Goal: Information Seeking & Learning: Learn about a topic

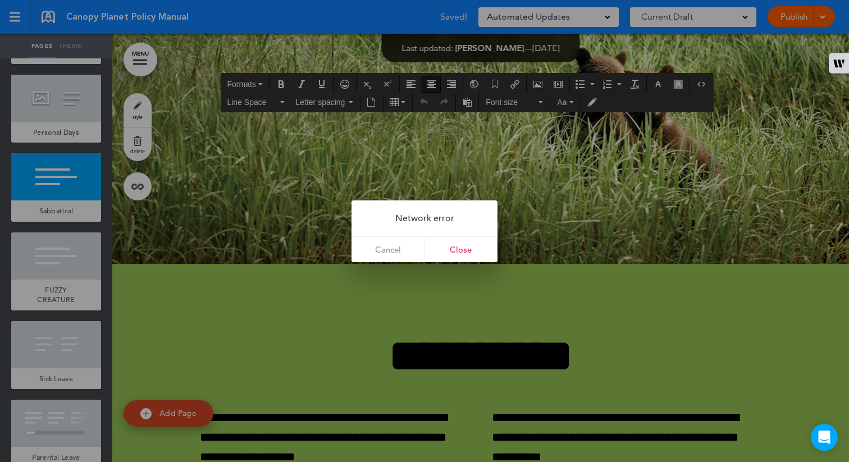
scroll to position [24566, 0]
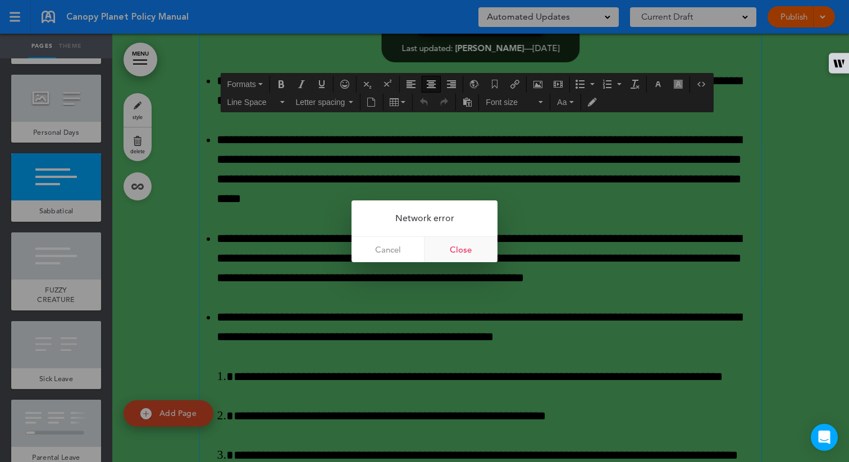
click at [476, 253] on link "Close" at bounding box center [461, 249] width 73 height 25
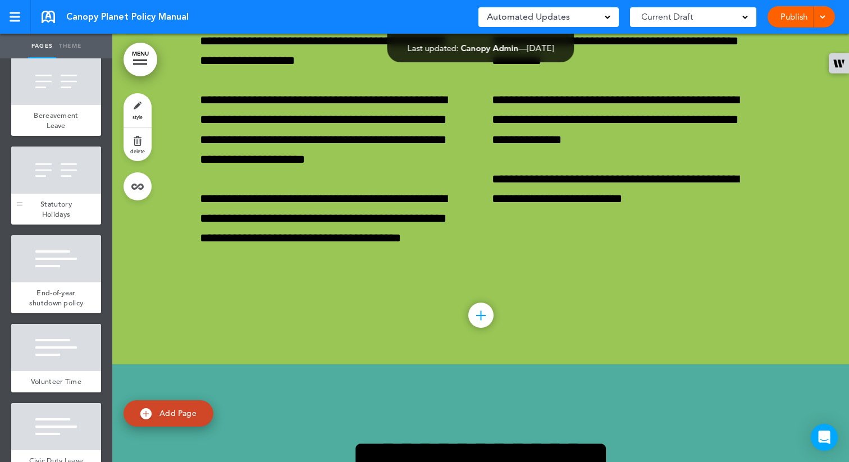
scroll to position [3018, 0]
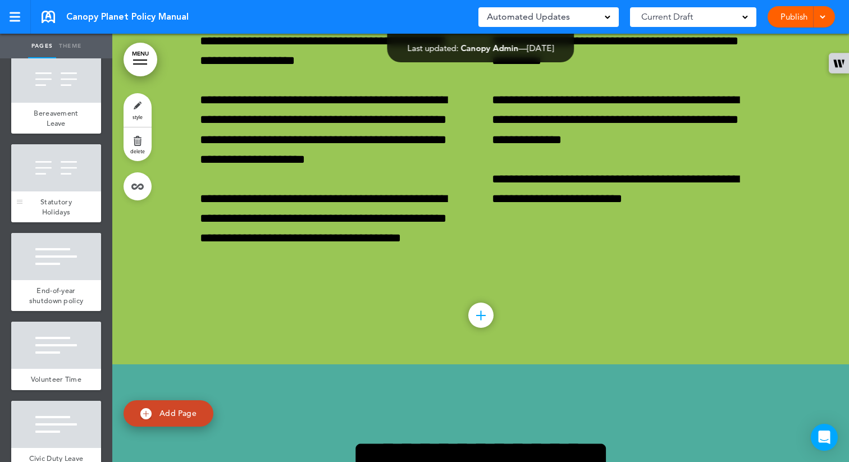
click at [50, 217] on span "Statutory Holidays" at bounding box center [55, 207] width 31 height 20
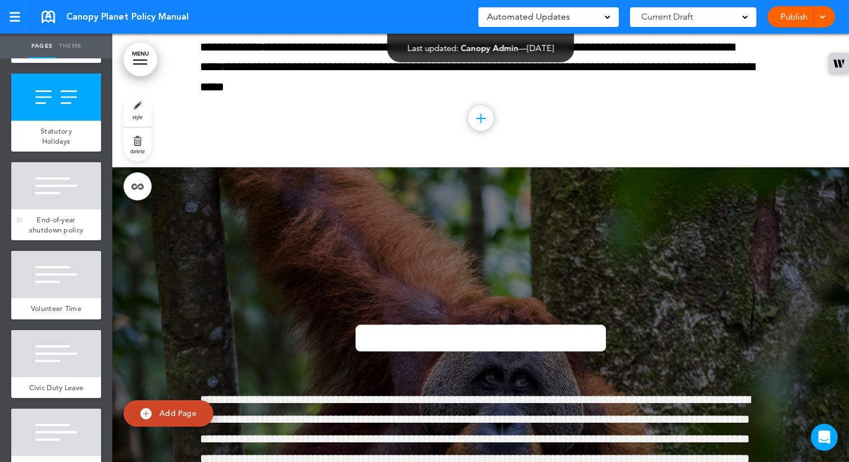
scroll to position [3089, 0]
click at [62, 298] on div at bounding box center [56, 274] width 90 height 47
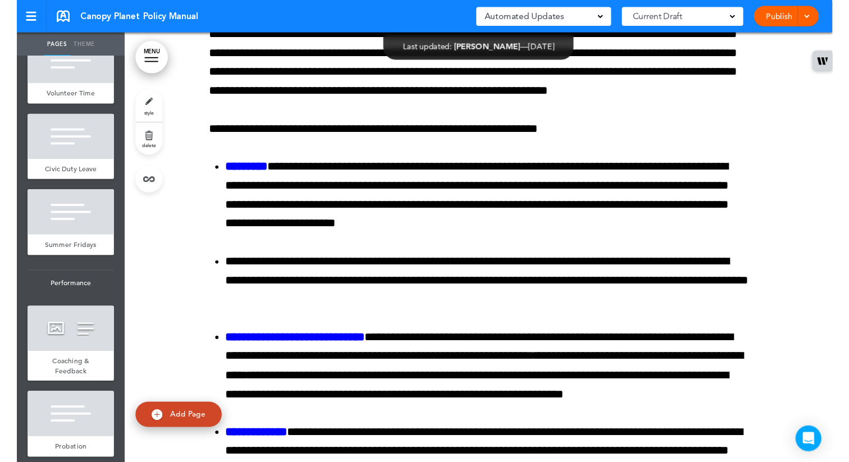
scroll to position [0, 721]
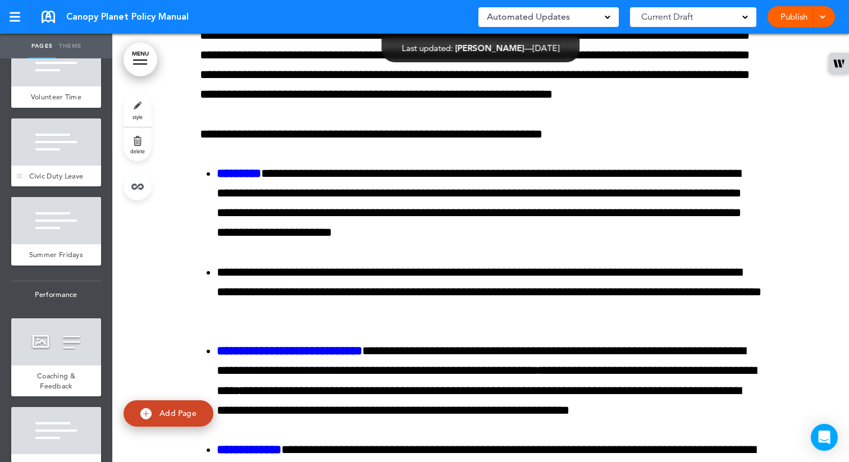
click at [40, 166] on div at bounding box center [56, 142] width 90 height 47
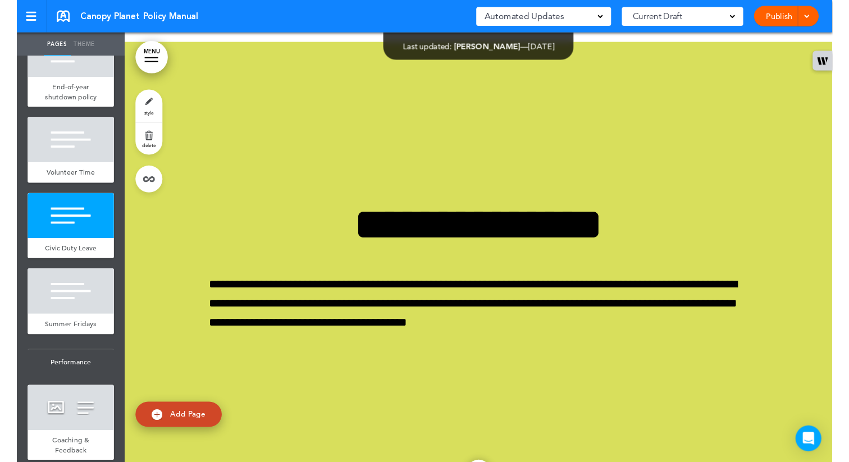
scroll to position [0, 721]
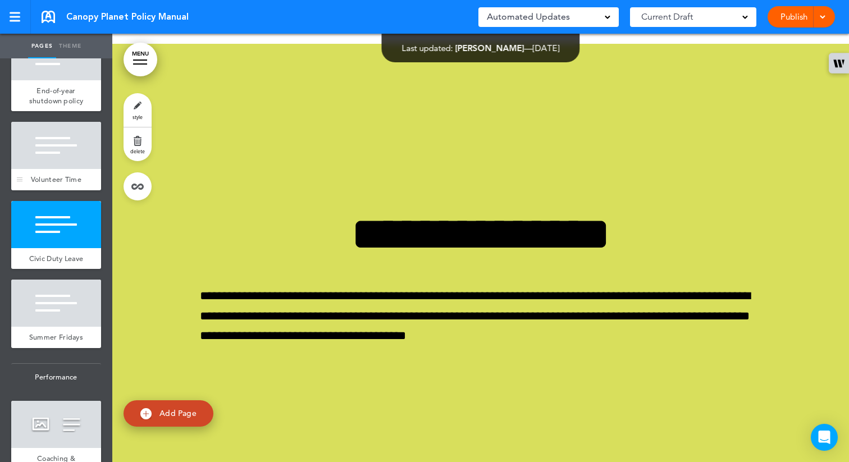
click at [48, 169] on div at bounding box center [56, 145] width 90 height 47
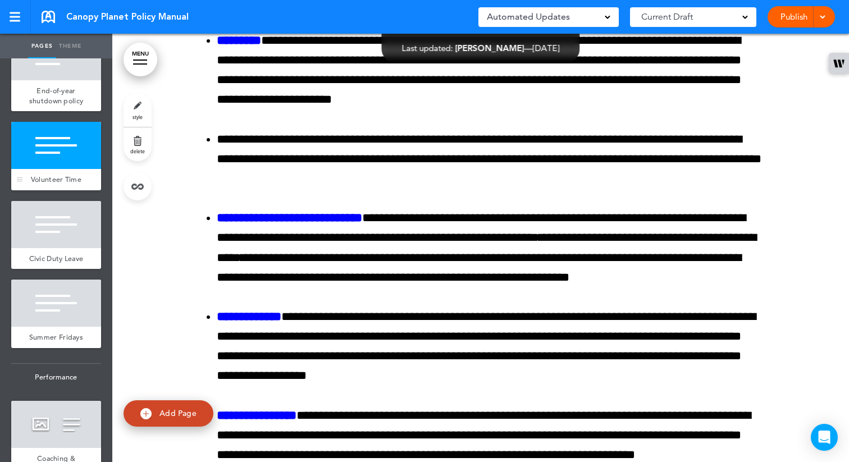
scroll to position [30713, 0]
click at [37, 106] on span "End-of-year shutdown policy" at bounding box center [56, 96] width 54 height 20
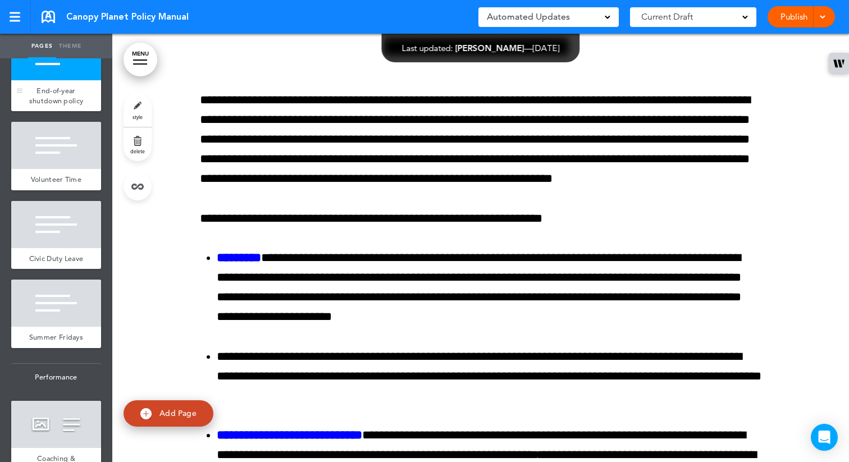
scroll to position [30463, 0]
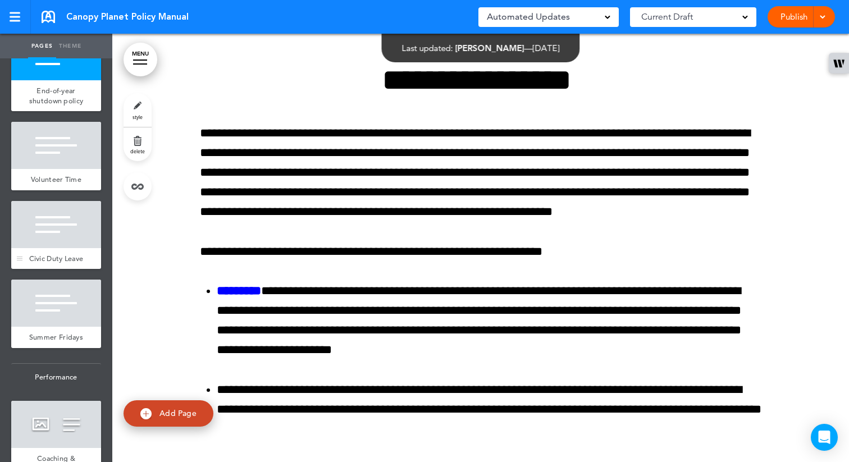
click at [67, 248] on div at bounding box center [56, 224] width 90 height 47
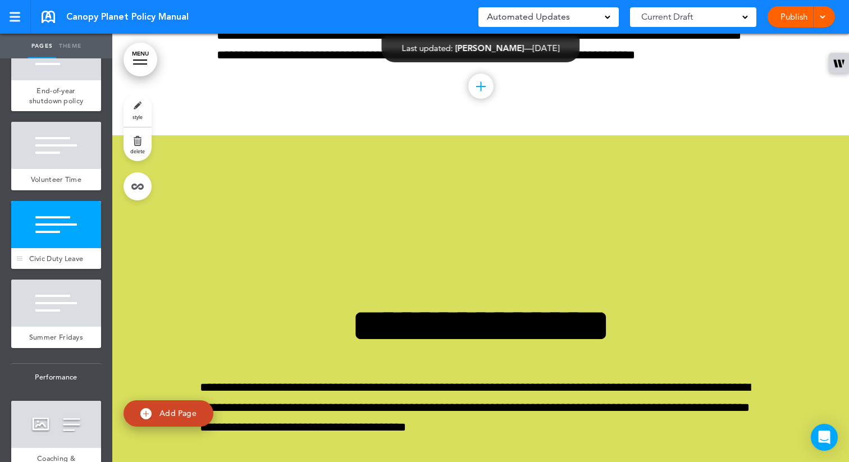
scroll to position [31210, 0]
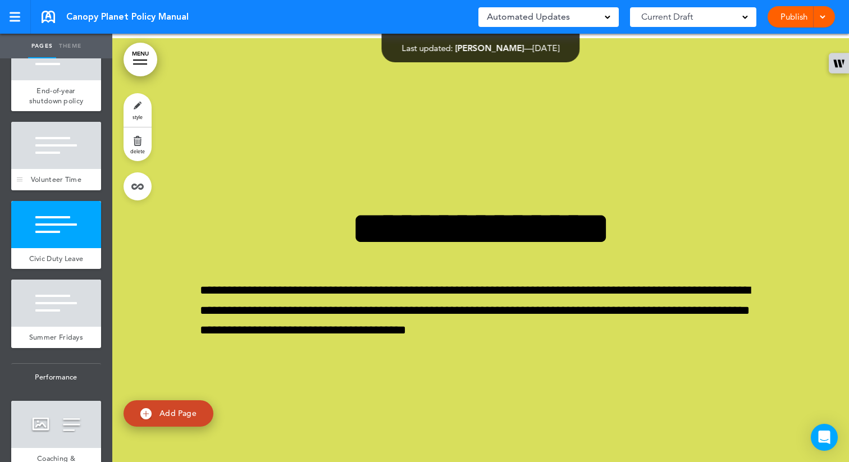
click at [53, 169] on div at bounding box center [56, 145] width 90 height 47
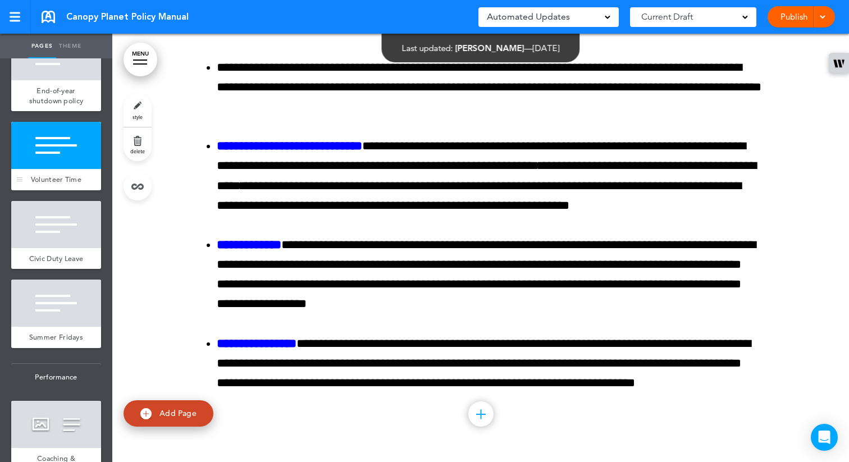
scroll to position [30713, 0]
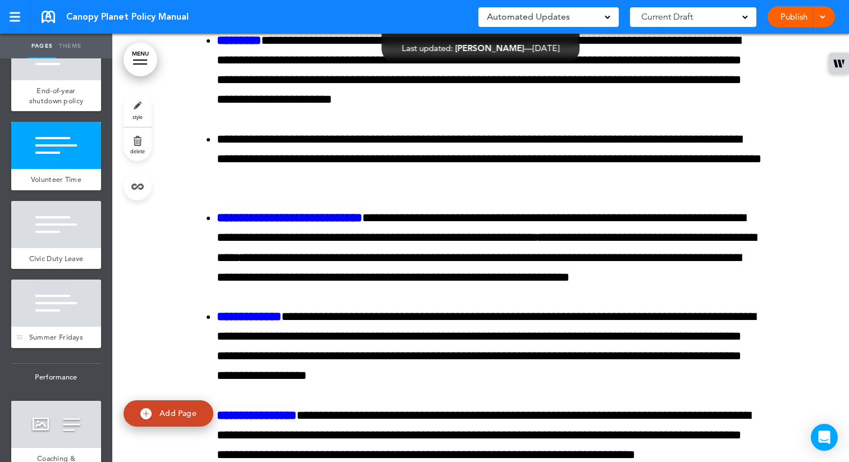
click at [61, 327] on div at bounding box center [56, 303] width 90 height 47
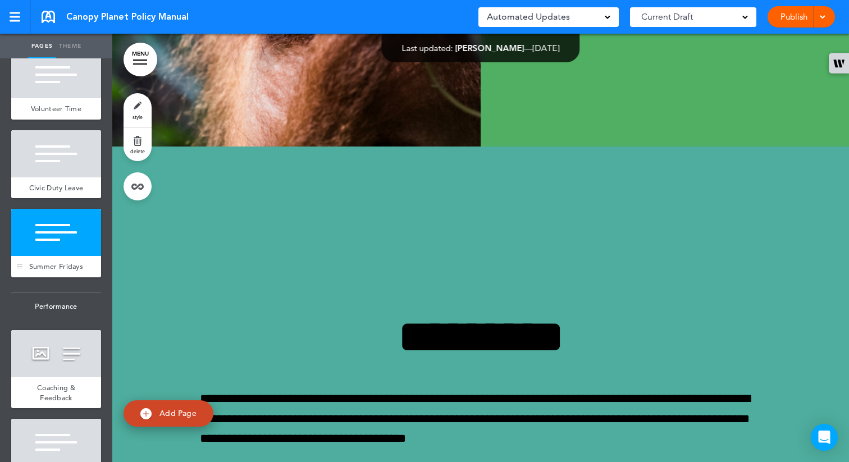
scroll to position [3467, 0]
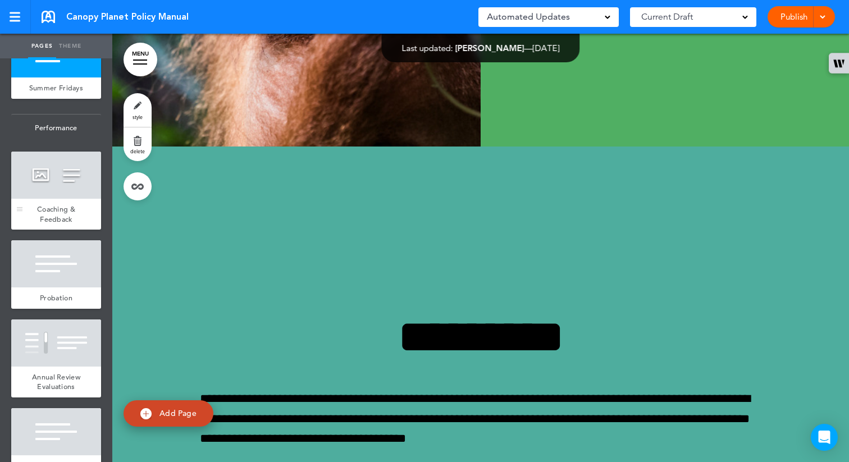
click at [46, 199] on div at bounding box center [56, 175] width 90 height 47
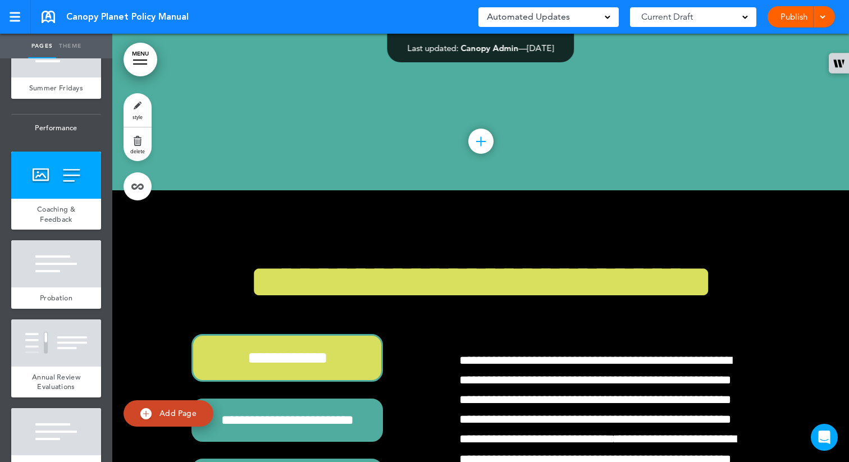
scroll to position [32550, 0]
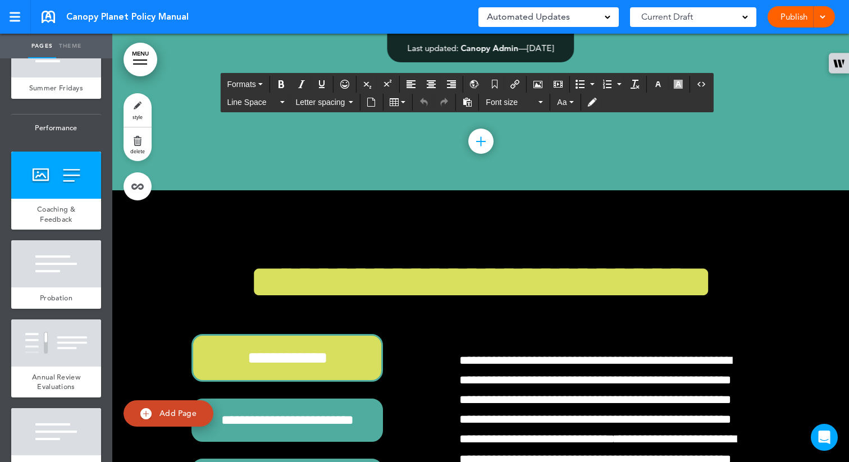
drag, startPoint x: 616, startPoint y: 381, endPoint x: 502, endPoint y: 224, distance: 194.4
paste div
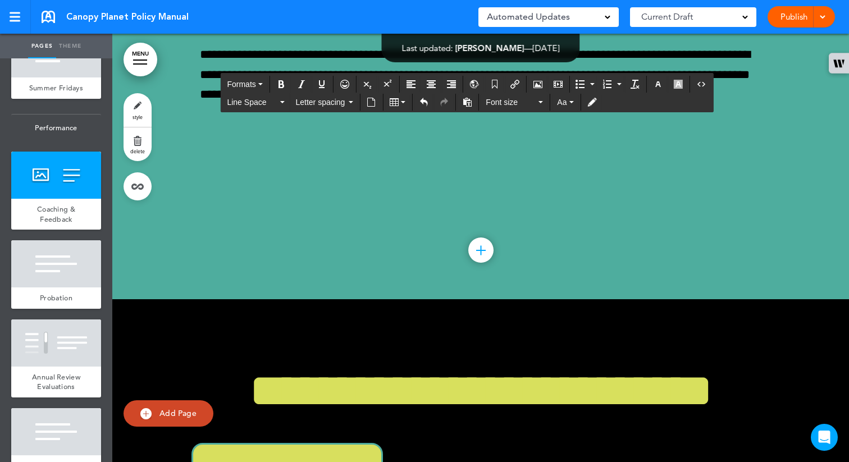
scroll to position [13, 0]
drag, startPoint x: 619, startPoint y: 302, endPoint x: 513, endPoint y: 297, distance: 105.2
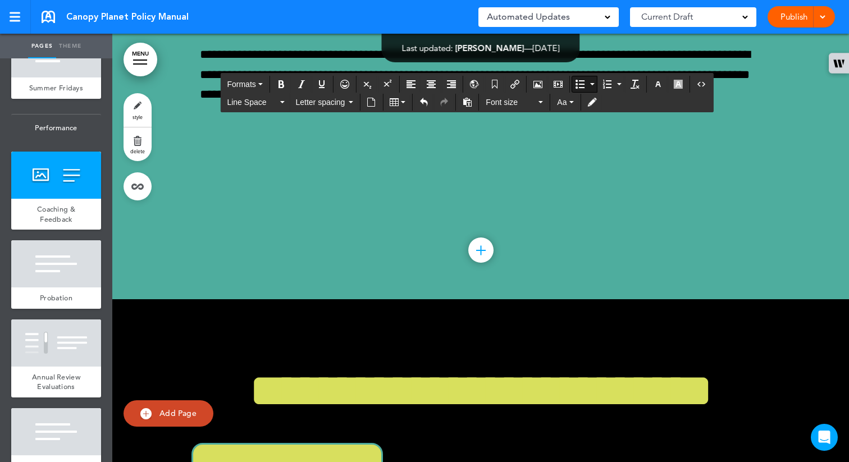
drag, startPoint x: 599, startPoint y: 378, endPoint x: 605, endPoint y: 380, distance: 6.3
drag, startPoint x: 611, startPoint y: 377, endPoint x: 516, endPoint y: 375, distance: 95.0
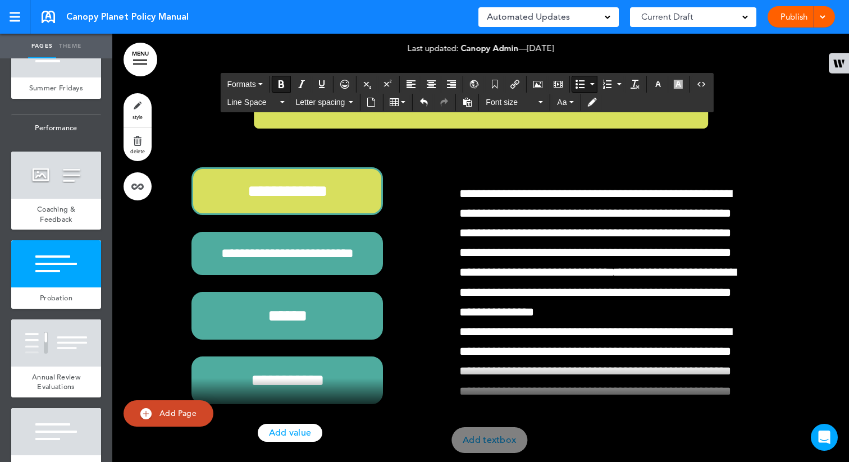
scroll to position [32533, 0]
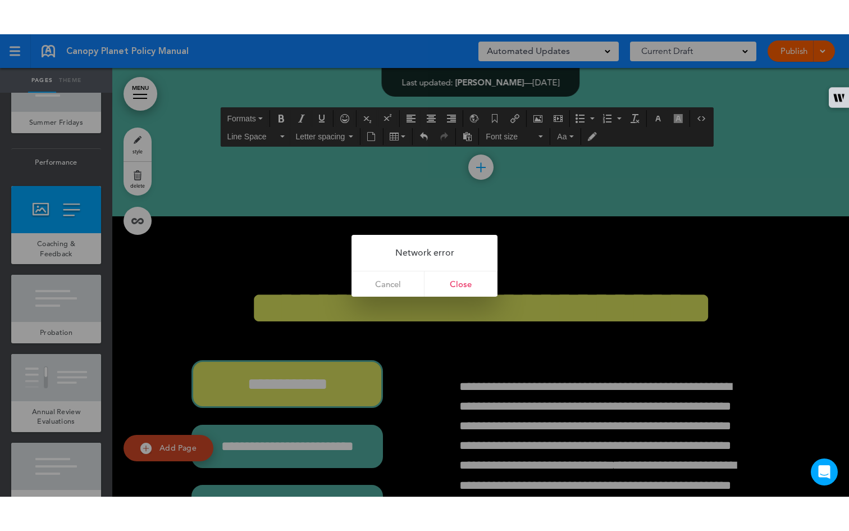
scroll to position [32489, 0]
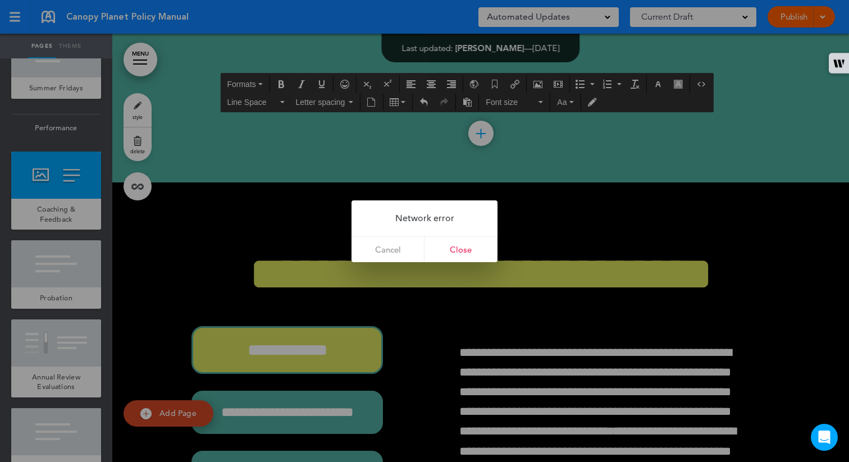
click at [704, 3] on div at bounding box center [424, 231] width 849 height 462
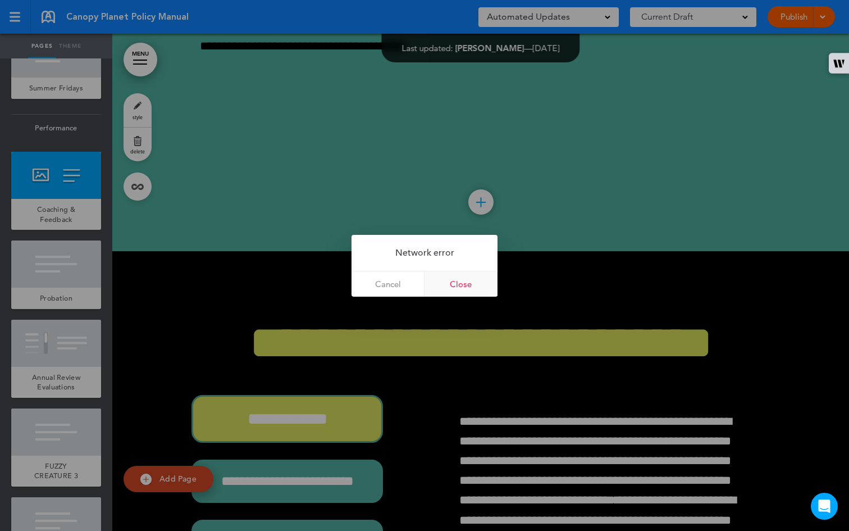
click at [463, 281] on link "Close" at bounding box center [461, 283] width 73 height 25
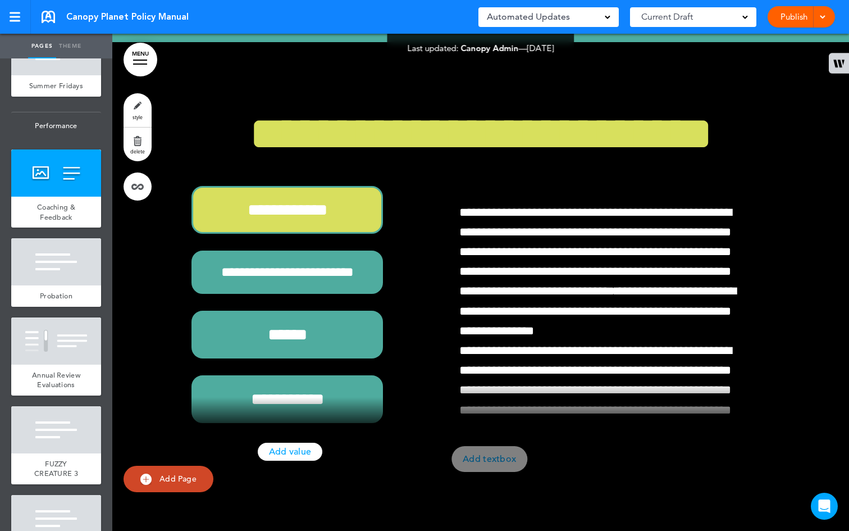
scroll to position [150, 0]
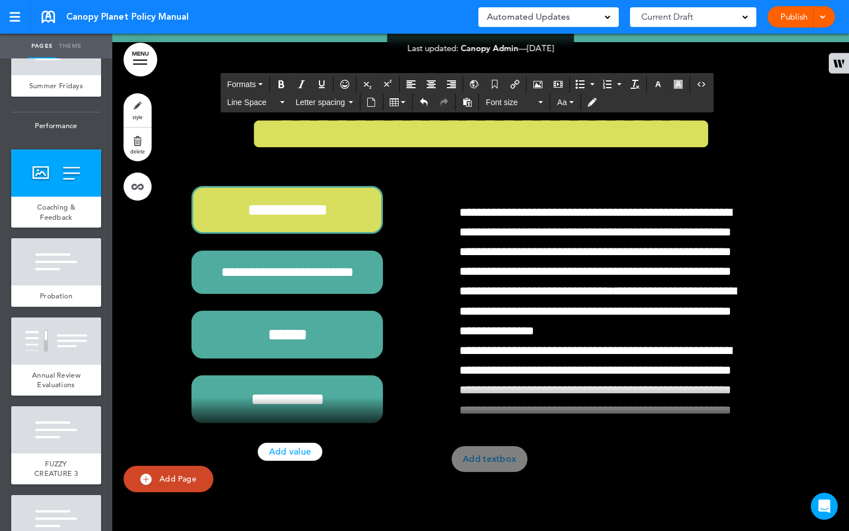
click at [826, 15] on div at bounding box center [821, 16] width 11 height 21
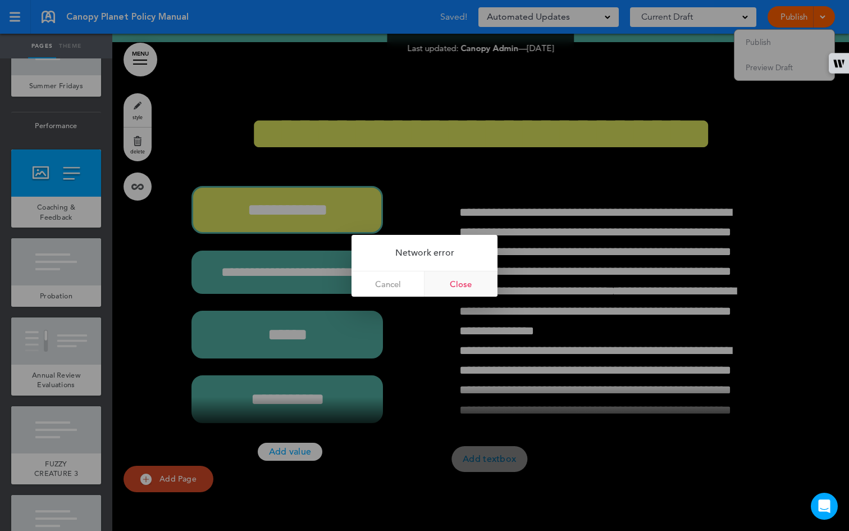
click at [476, 276] on link "Close" at bounding box center [461, 283] width 73 height 25
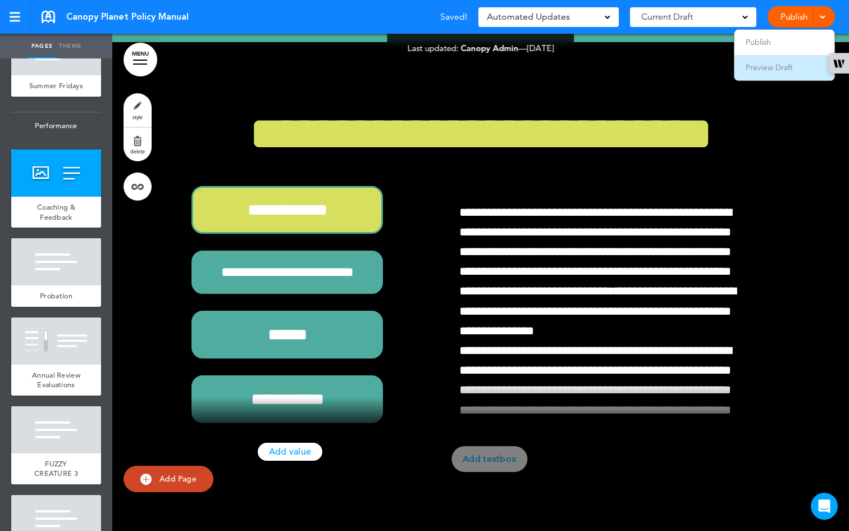
click at [804, 74] on li "Preview Draft" at bounding box center [785, 67] width 100 height 25
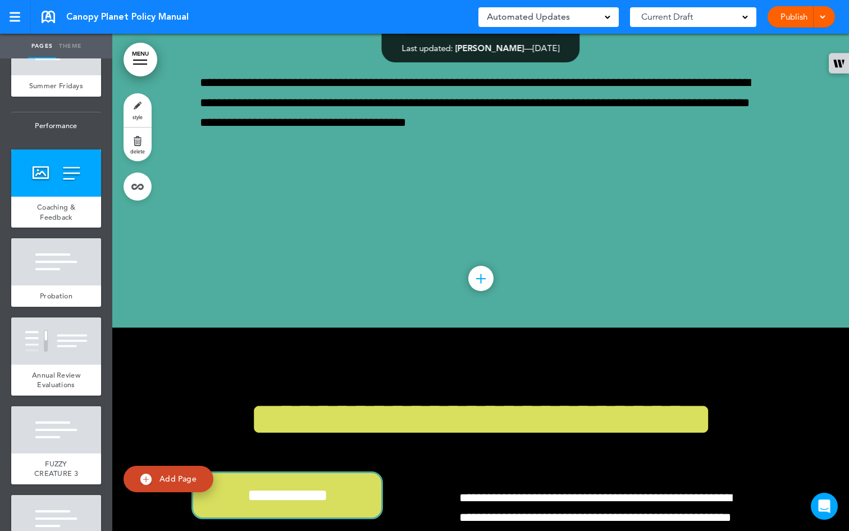
scroll to position [293, 0]
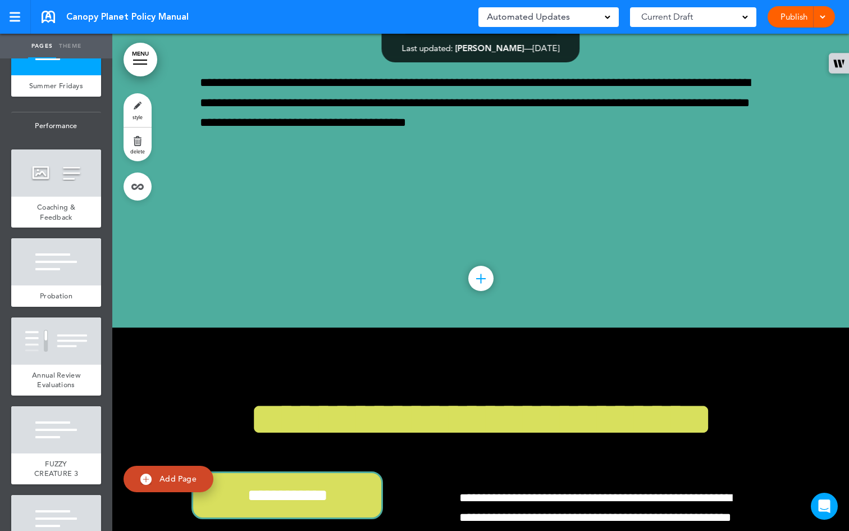
click at [824, 17] on span at bounding box center [822, 15] width 7 height 7
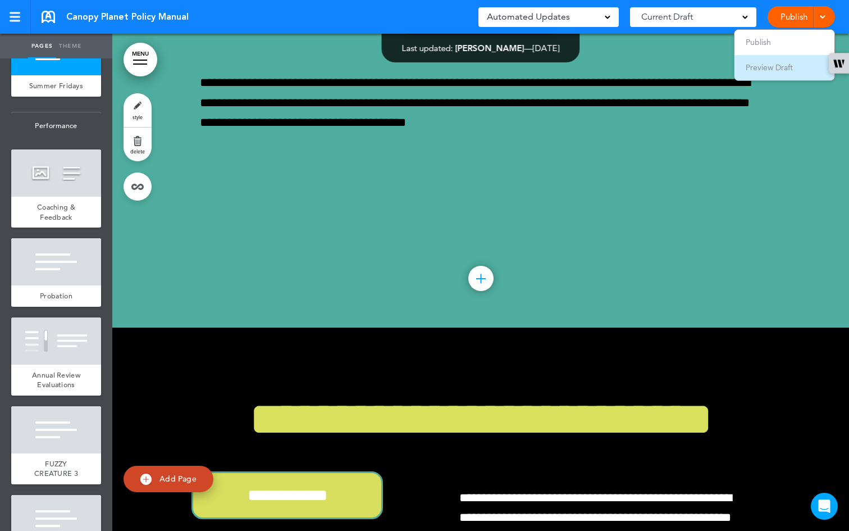
click at [767, 66] on span "Preview Draft" at bounding box center [769, 67] width 47 height 10
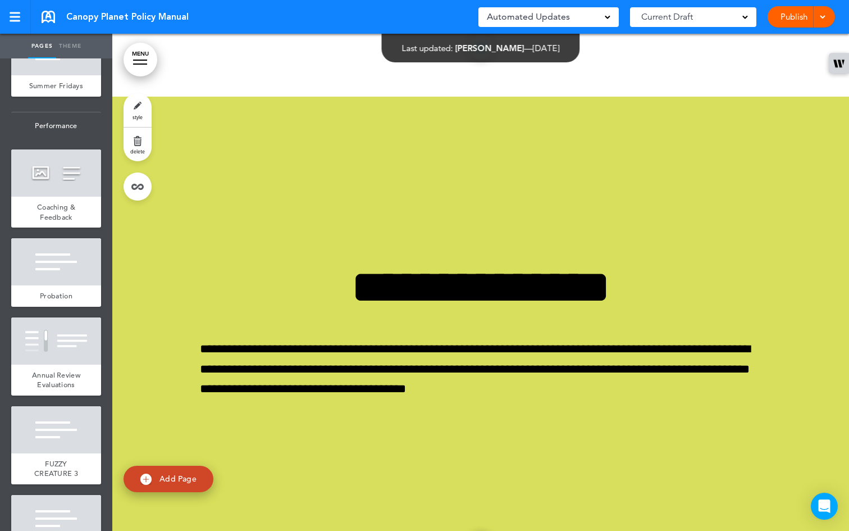
scroll to position [31150, 0]
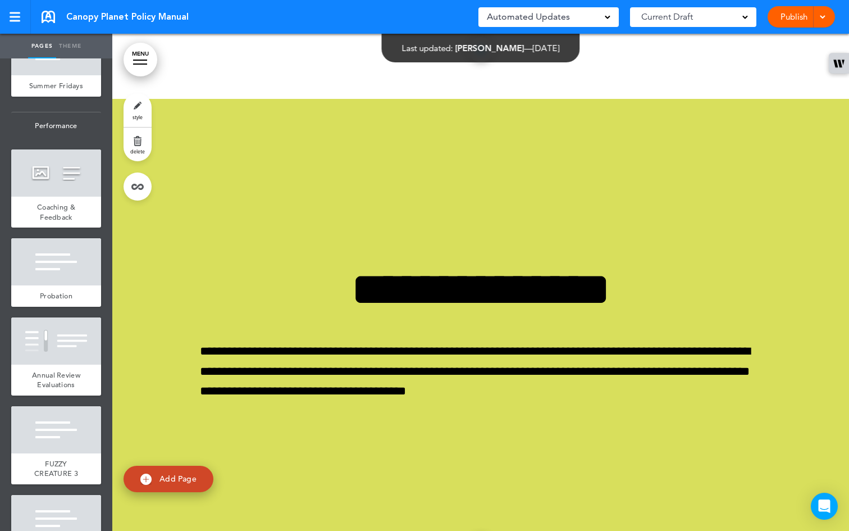
click at [825, 20] on div at bounding box center [821, 16] width 11 height 21
click at [790, 66] on span "Preview Draft" at bounding box center [769, 67] width 47 height 10
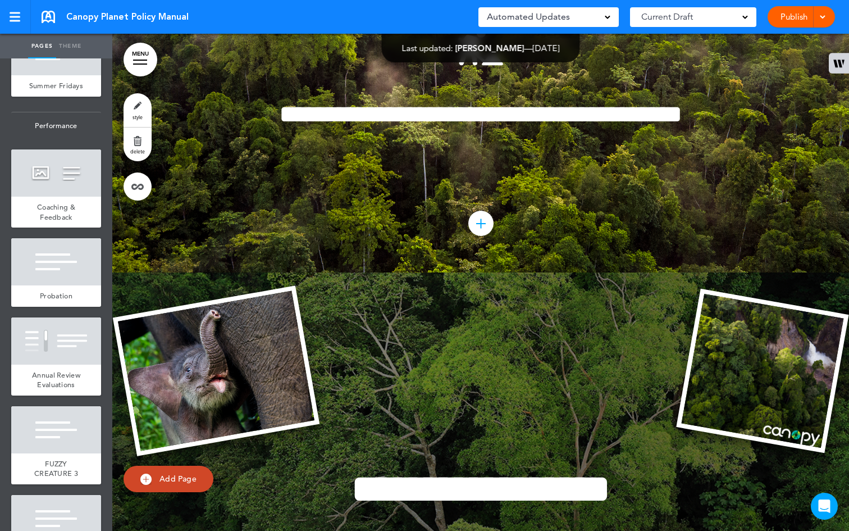
scroll to position [0, 0]
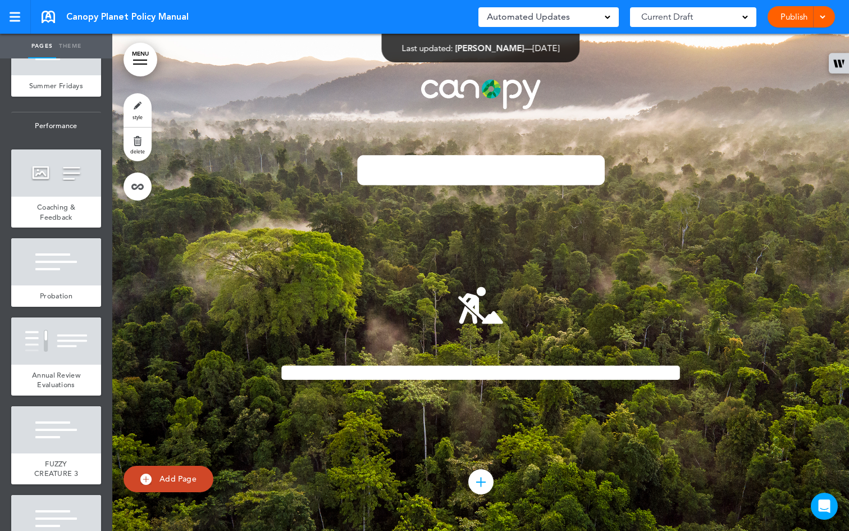
click at [822, 19] on span at bounding box center [822, 15] width 7 height 7
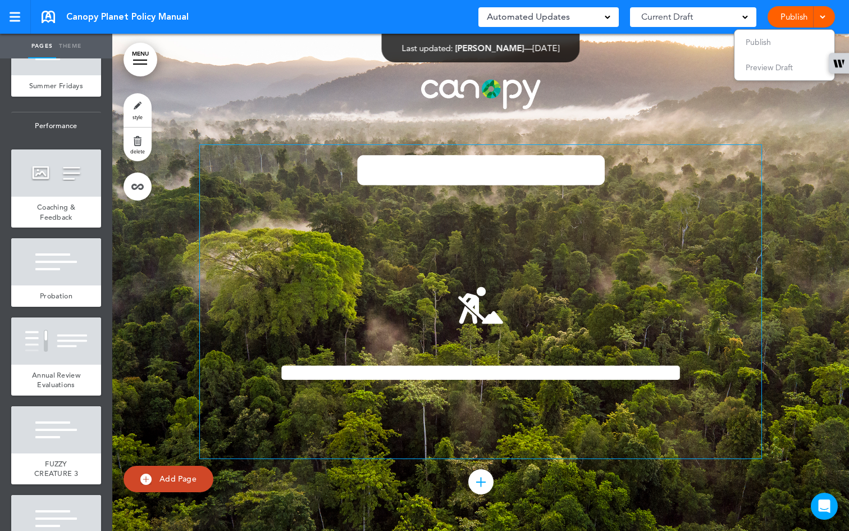
click at [657, 175] on h1 "**********" at bounding box center [481, 170] width 562 height 51
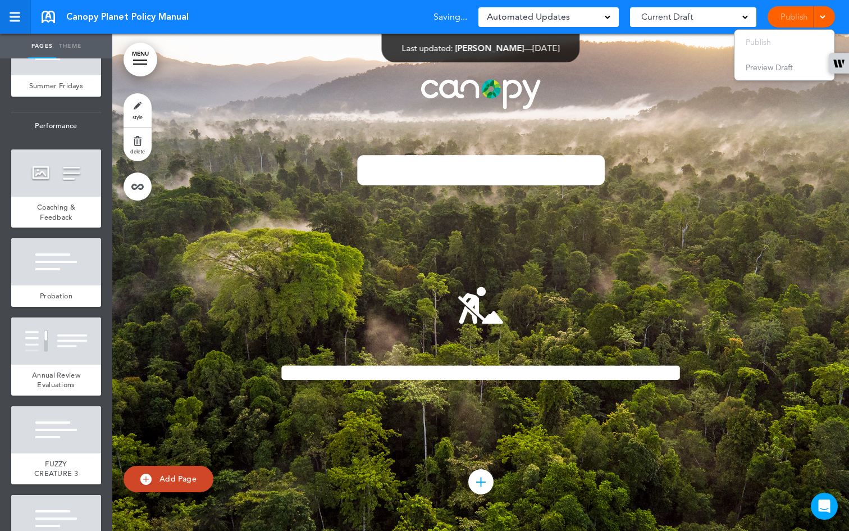
click at [12, 16] on div at bounding box center [15, 17] width 11 height 2
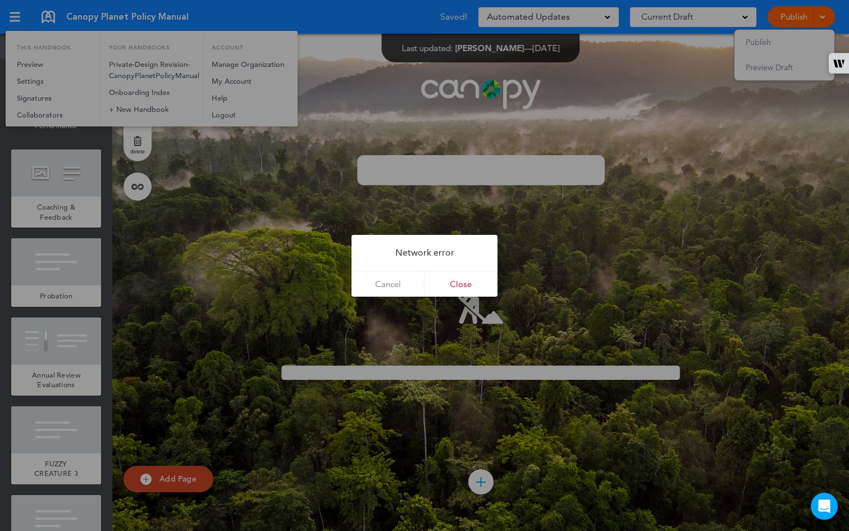
click at [220, 119] on div at bounding box center [424, 265] width 849 height 531
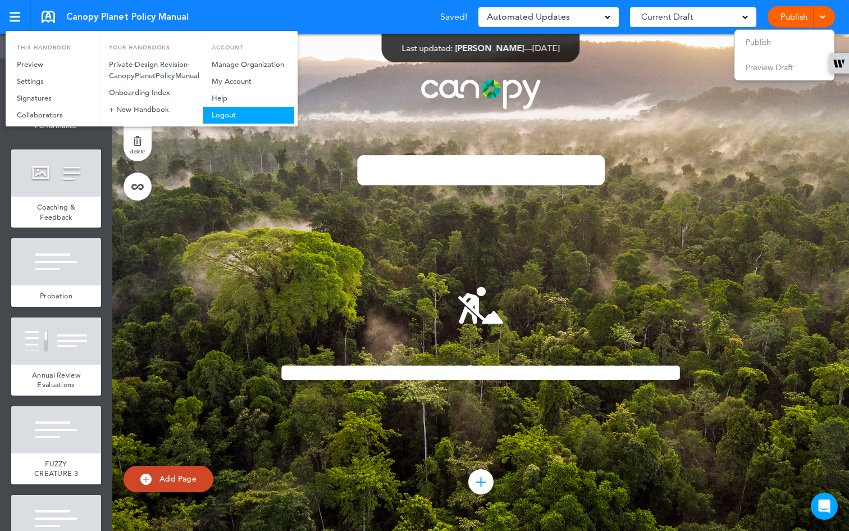
click at [222, 117] on link "Logout" at bounding box center [248, 115] width 91 height 17
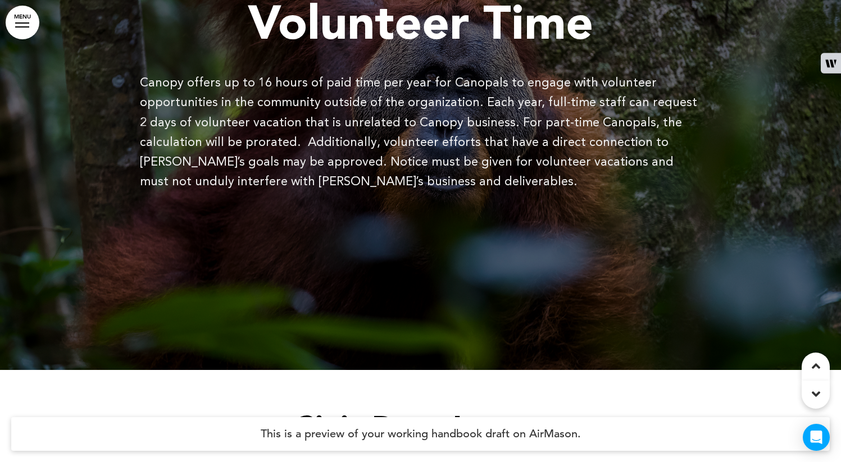
scroll to position [31543, 0]
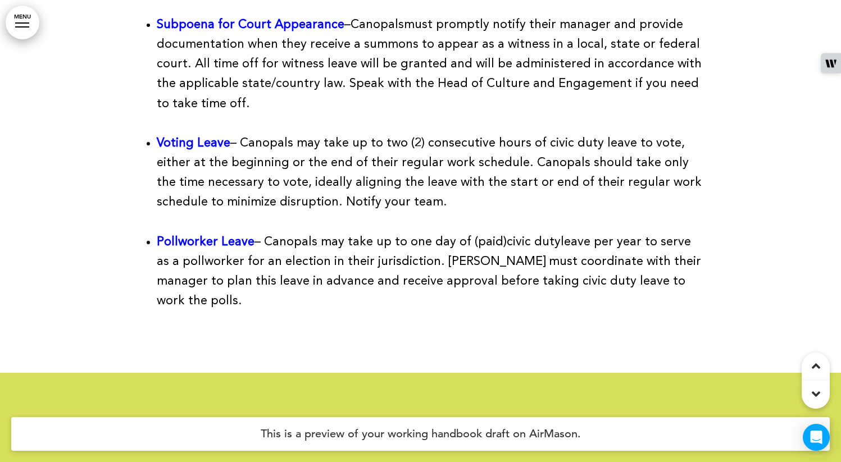
scroll to position [32479, 0]
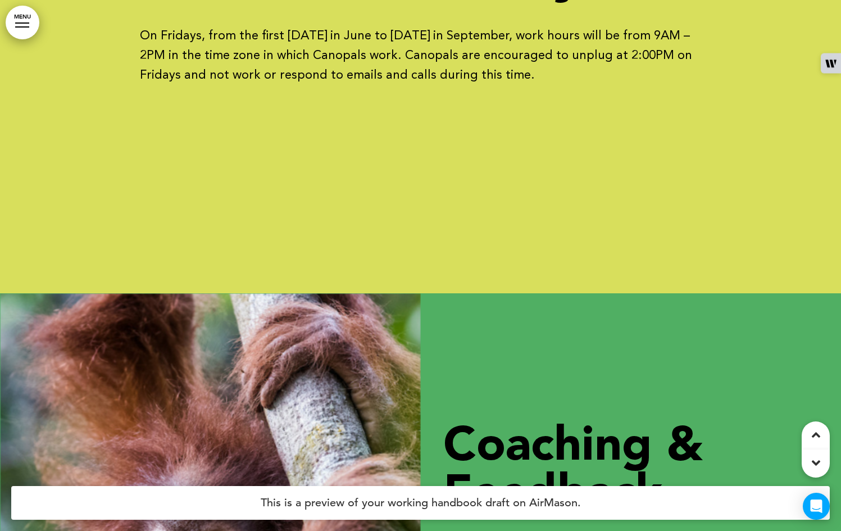
scroll to position [33140, 0]
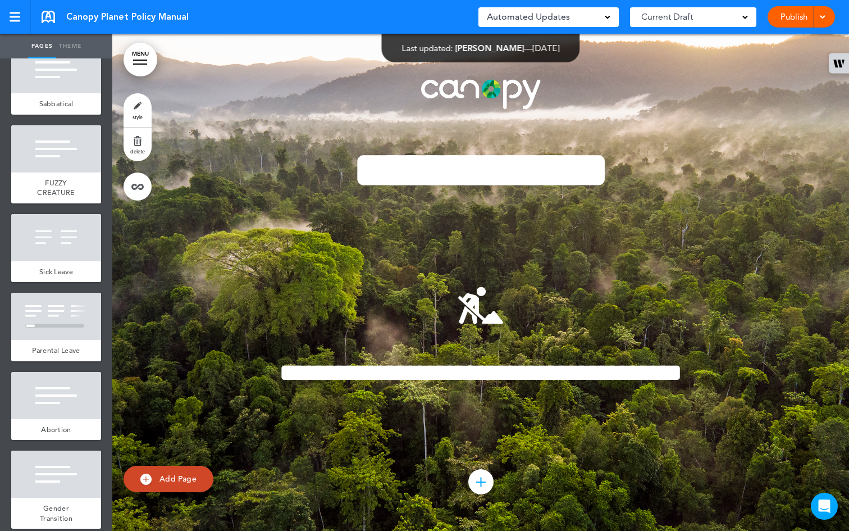
scroll to position [2499, 0]
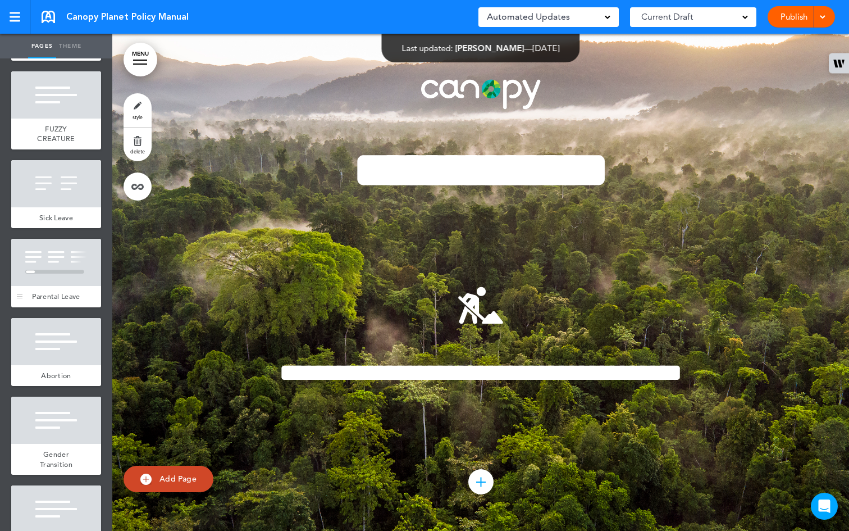
click at [79, 307] on div "Parental Leave" at bounding box center [56, 296] width 90 height 21
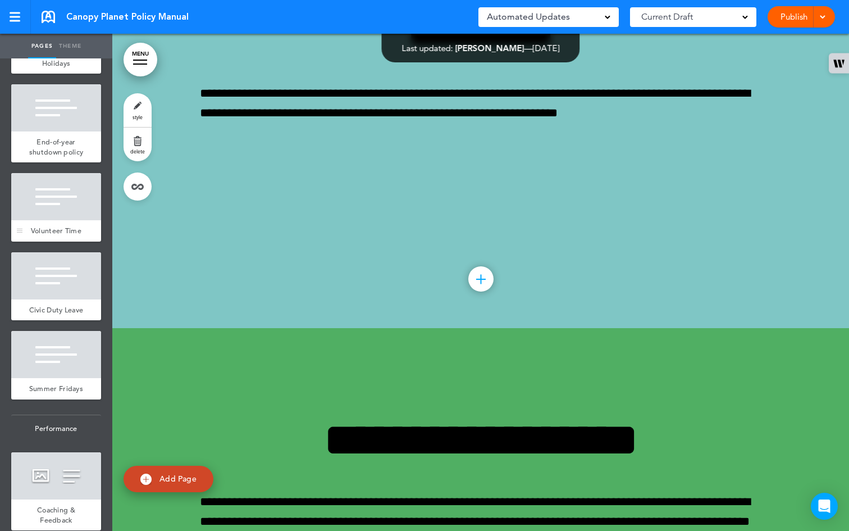
scroll to position [3237, 0]
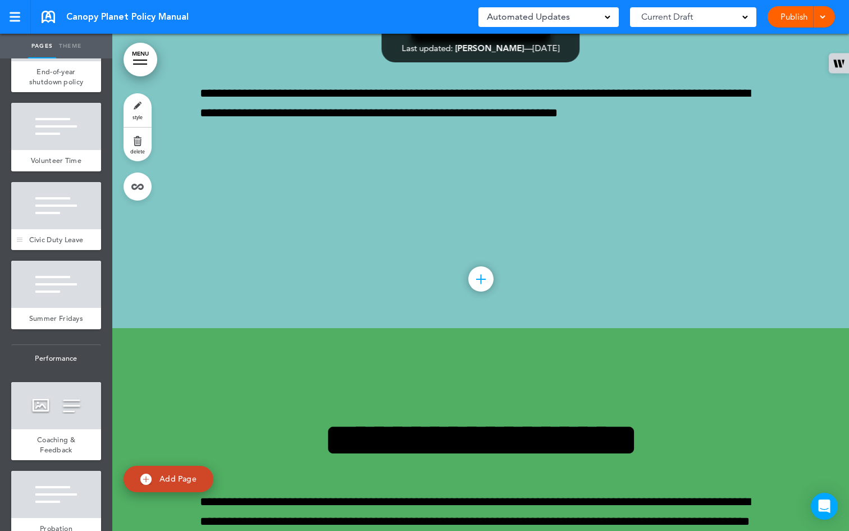
click at [66, 251] on div "Civic Duty Leave" at bounding box center [56, 239] width 90 height 21
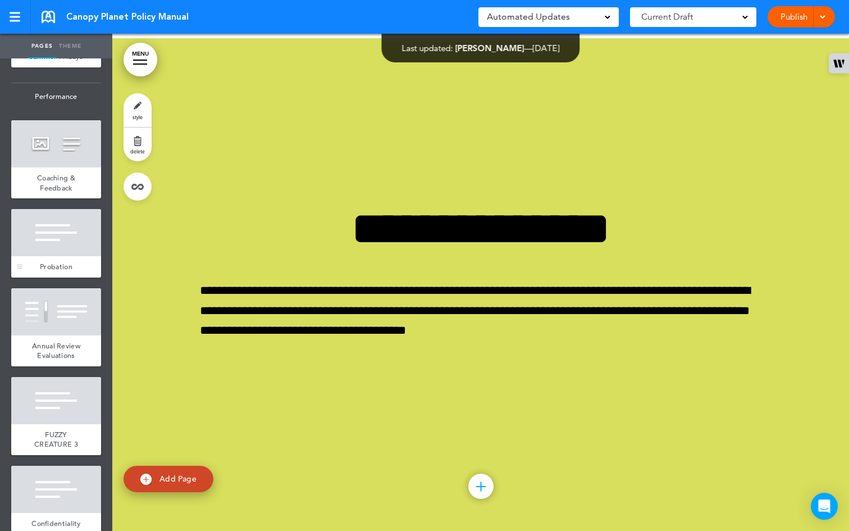
scroll to position [3503, 0]
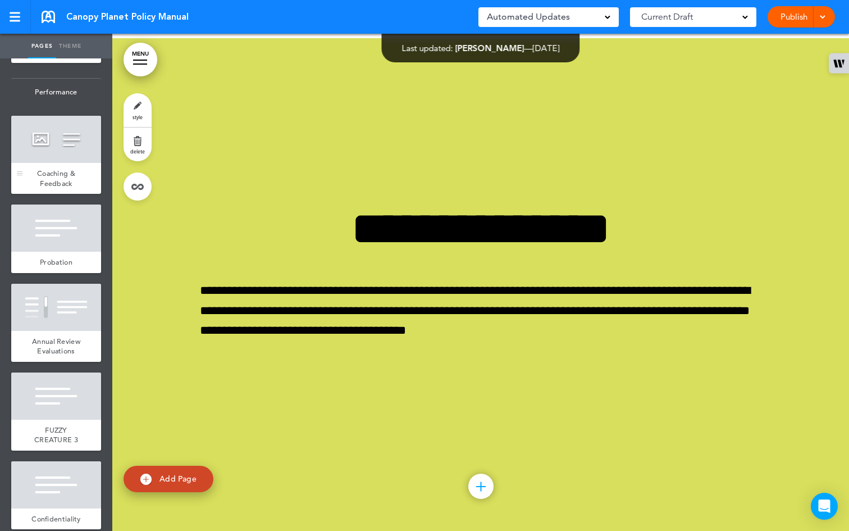
click at [40, 194] on div "Coaching & Feedback" at bounding box center [56, 178] width 90 height 31
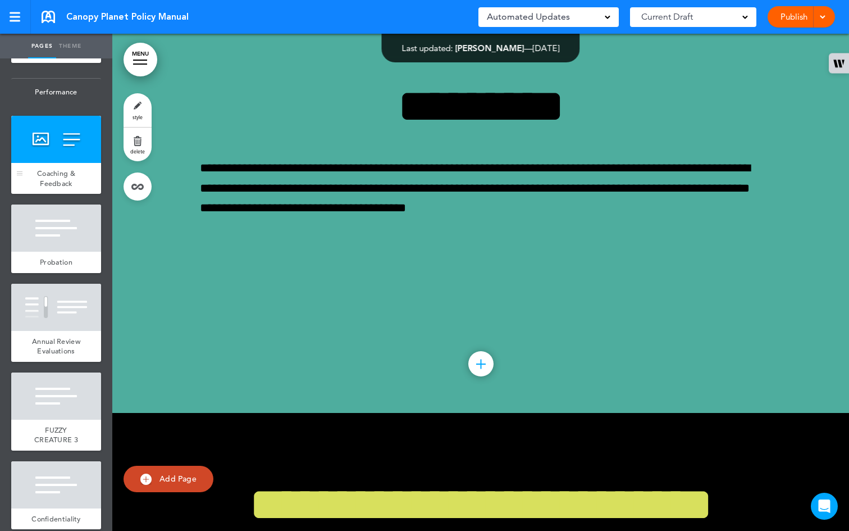
scroll to position [32511, 0]
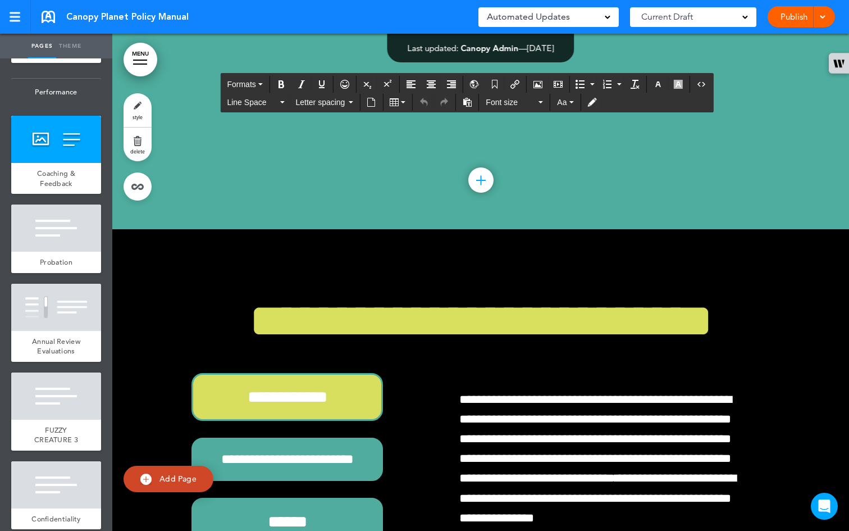
drag, startPoint x: 614, startPoint y: 421, endPoint x: 501, endPoint y: 265, distance: 192.7
paste div
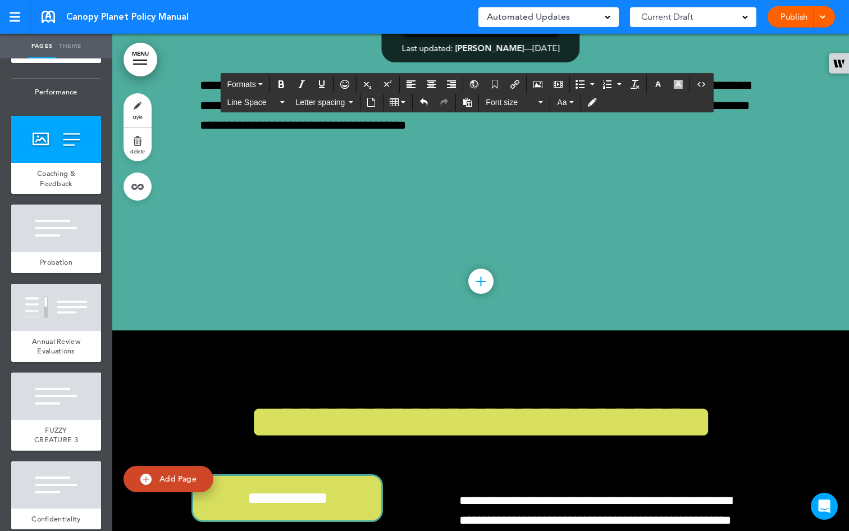
scroll to position [15, 0]
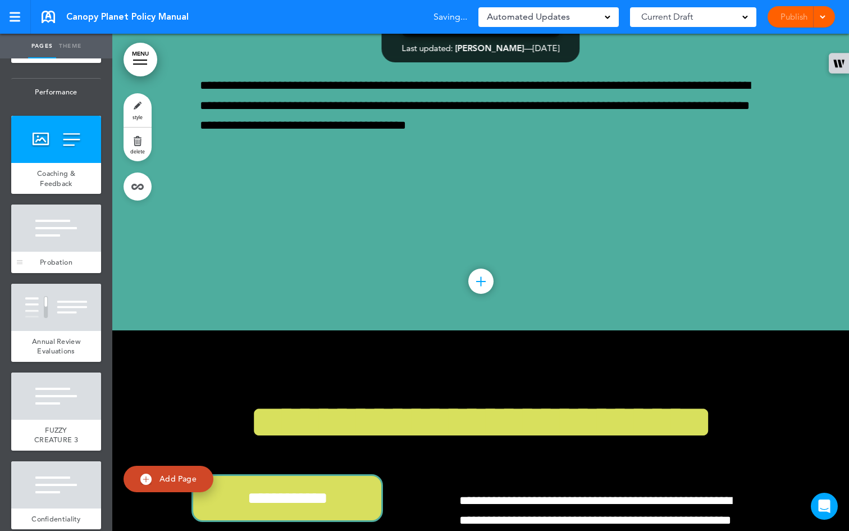
click at [65, 252] on div at bounding box center [56, 227] width 90 height 47
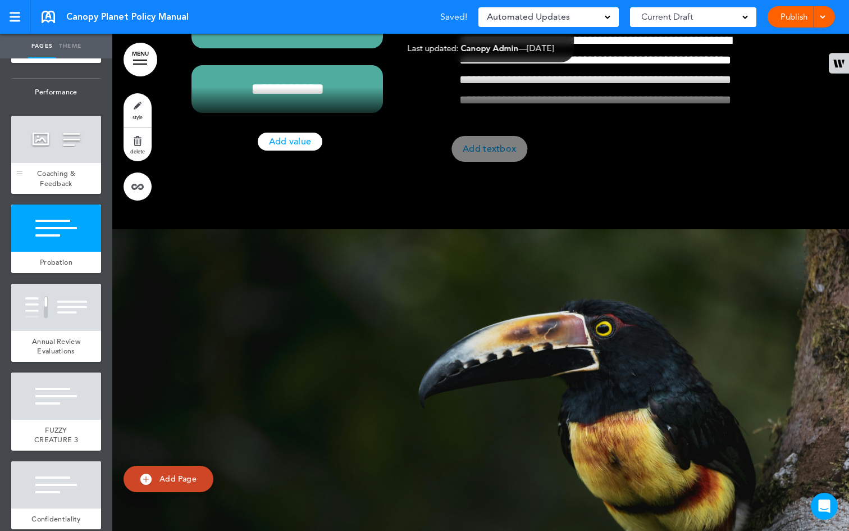
click at [59, 194] on div "Coaching & Feedback" at bounding box center [56, 178] width 90 height 31
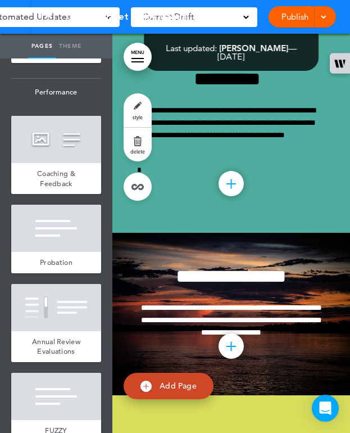
scroll to position [32460, 0]
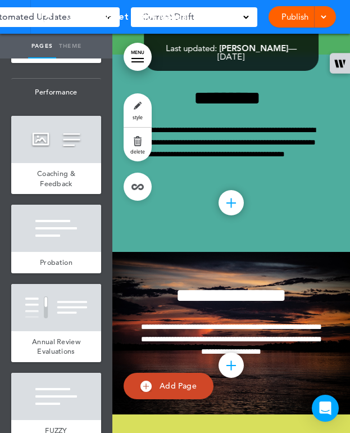
click at [70, 42] on div at bounding box center [56, 17] width 90 height 47
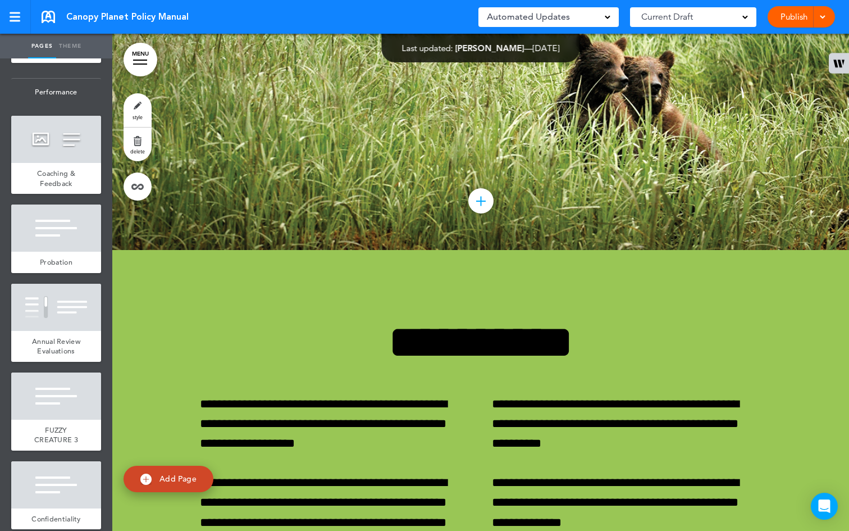
scroll to position [26307, 0]
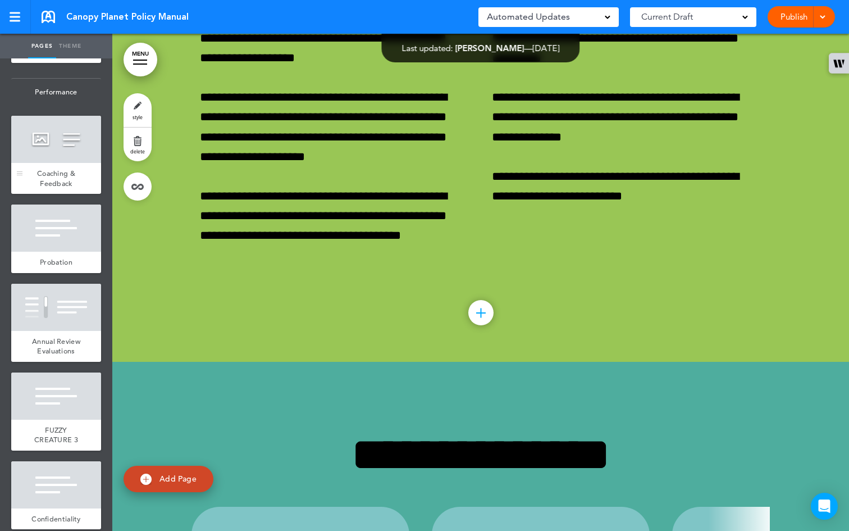
click at [52, 188] on span "Coaching & Feedback" at bounding box center [56, 179] width 38 height 20
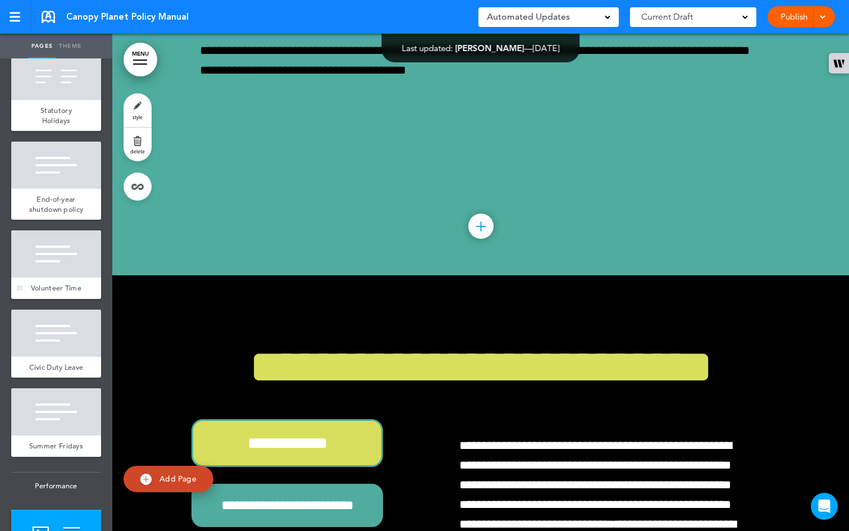
scroll to position [3109, 0]
click at [53, 215] on span "End-of-year shutdown policy" at bounding box center [56, 205] width 54 height 20
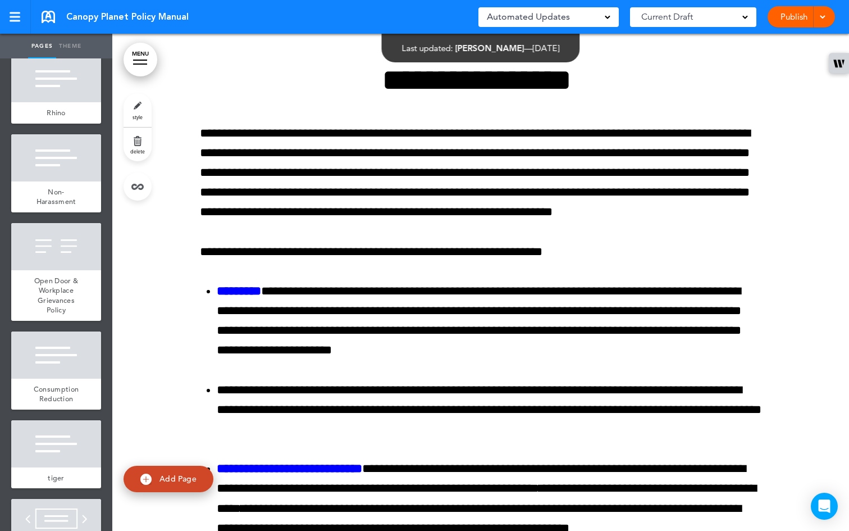
scroll to position [833, 0]
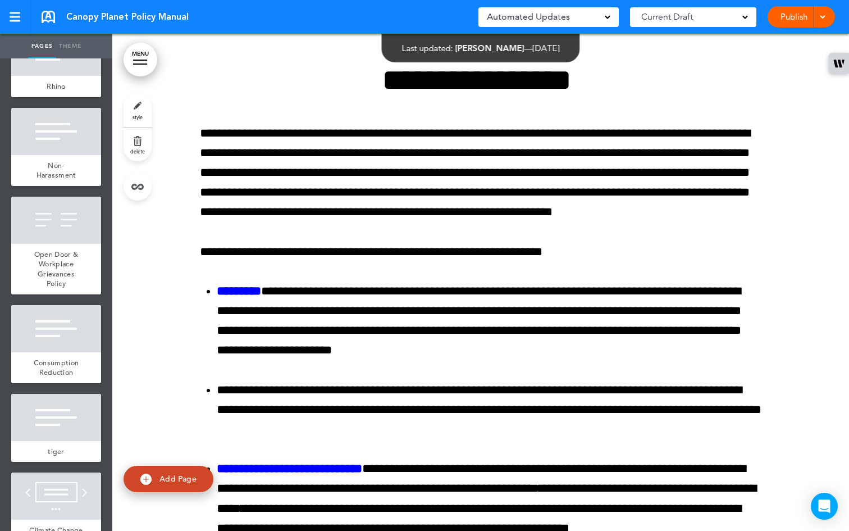
click at [69, 266] on div "Open Door & Workplace Grievances Policy" at bounding box center [56, 269] width 90 height 51
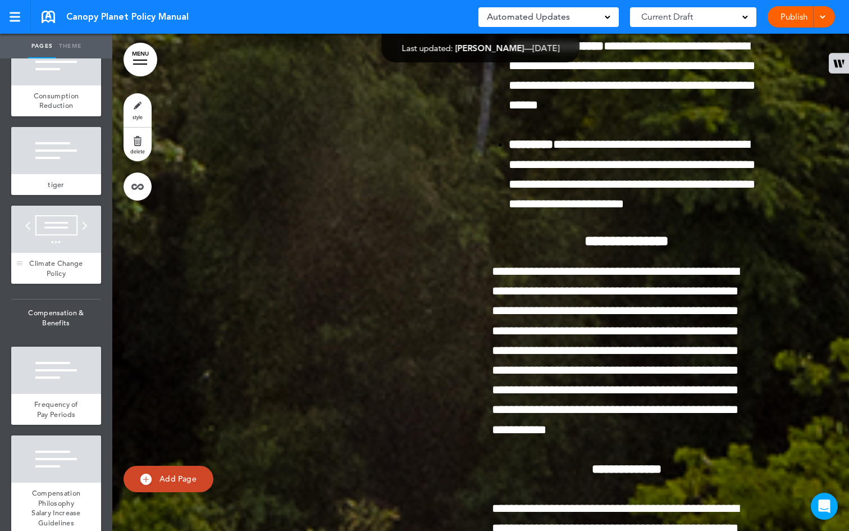
scroll to position [1093, 0]
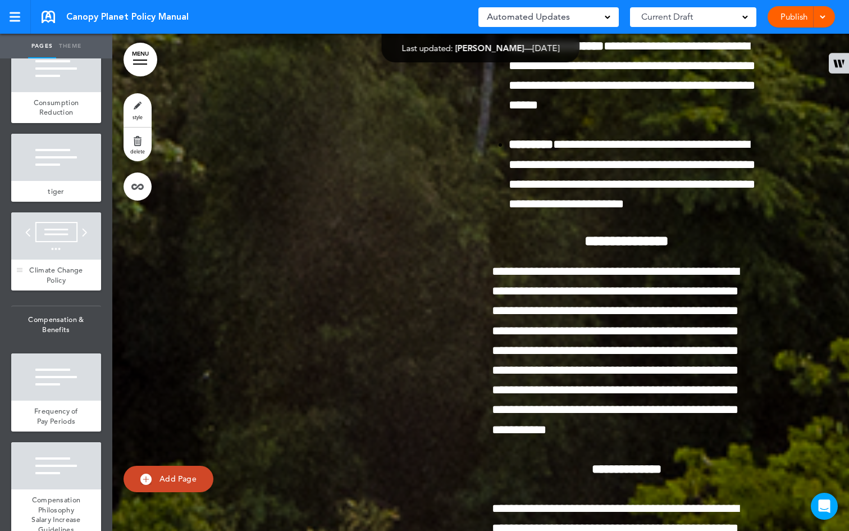
click at [60, 285] on span "Climate Change Policy" at bounding box center [55, 275] width 53 height 20
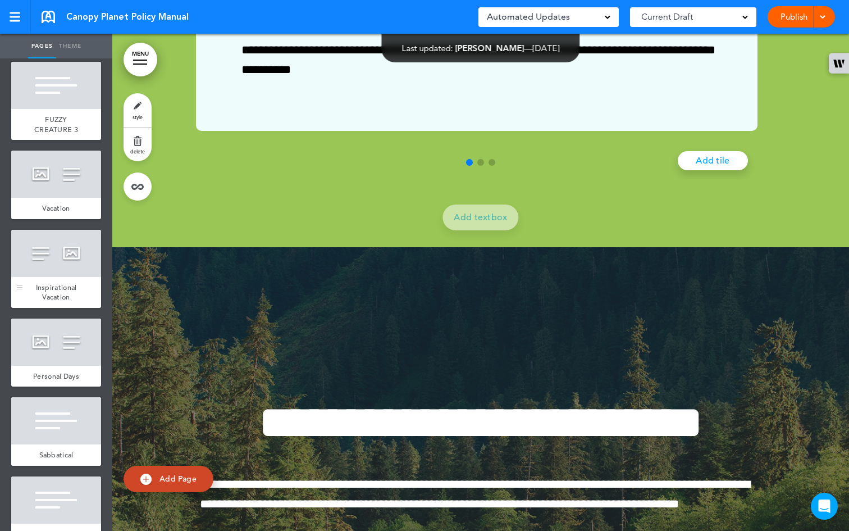
scroll to position [2188, 0]
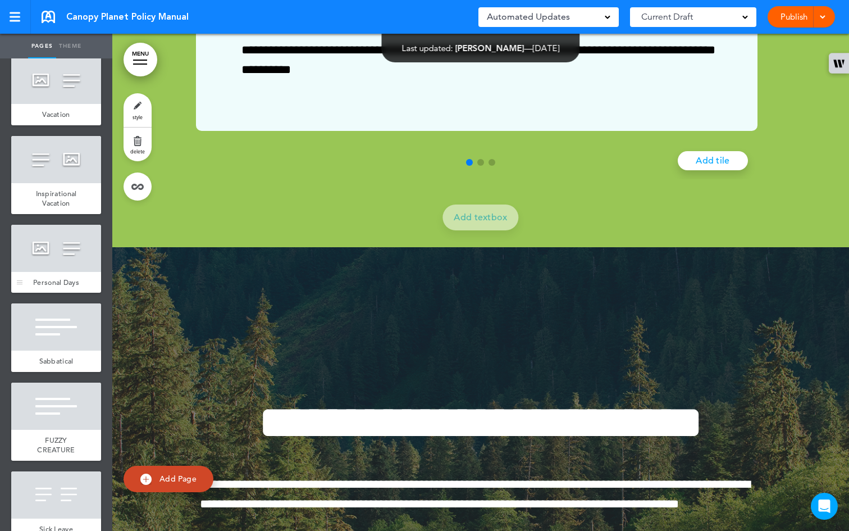
click at [48, 287] on span "Personal Days" at bounding box center [56, 283] width 46 height 10
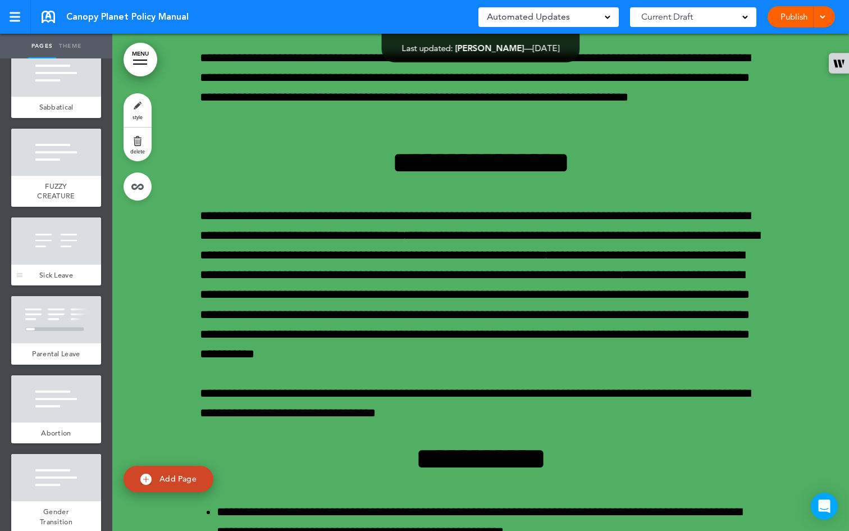
scroll to position [2445, 0]
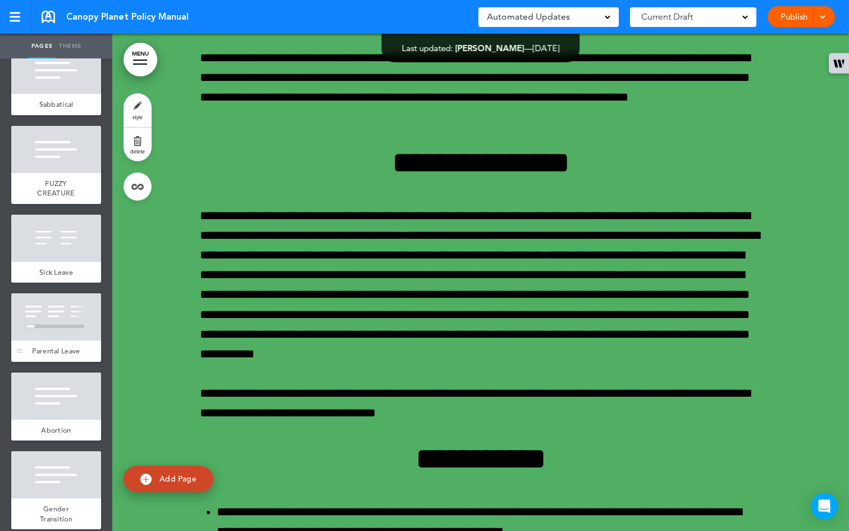
click at [50, 340] on div at bounding box center [56, 316] width 90 height 47
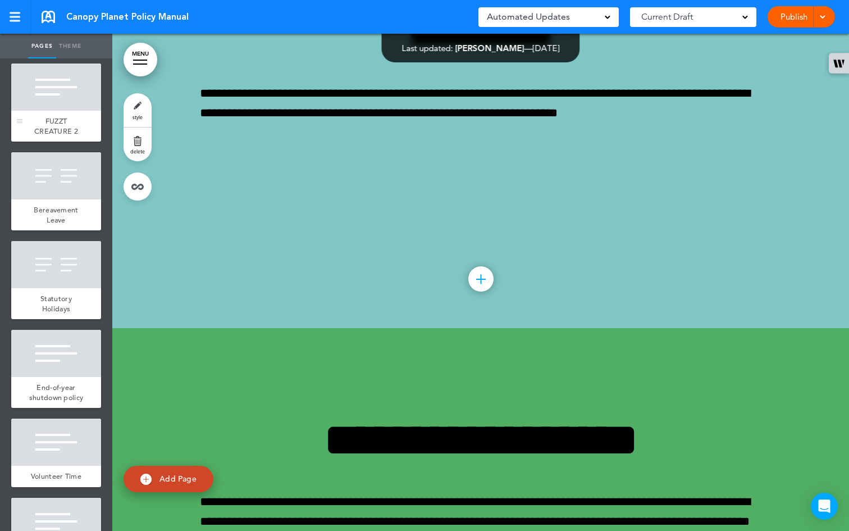
scroll to position [2933, 0]
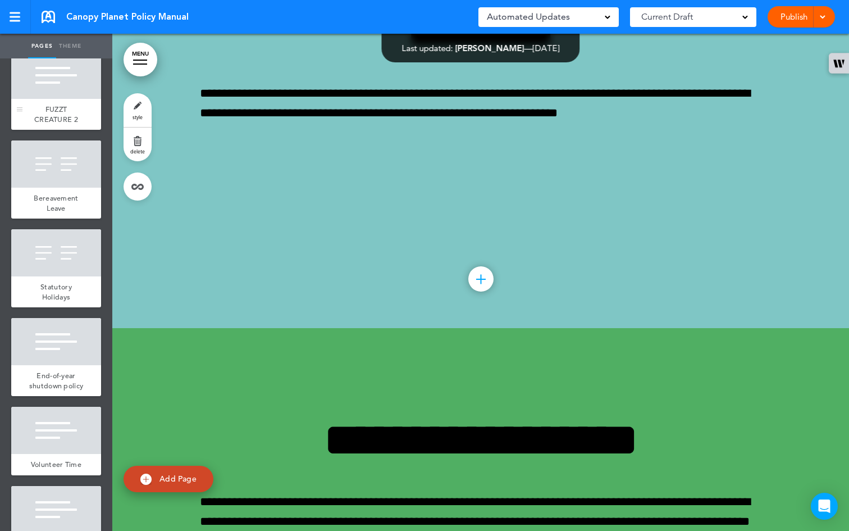
click at [56, 390] on span "End-of-year shutdown policy" at bounding box center [56, 381] width 54 height 20
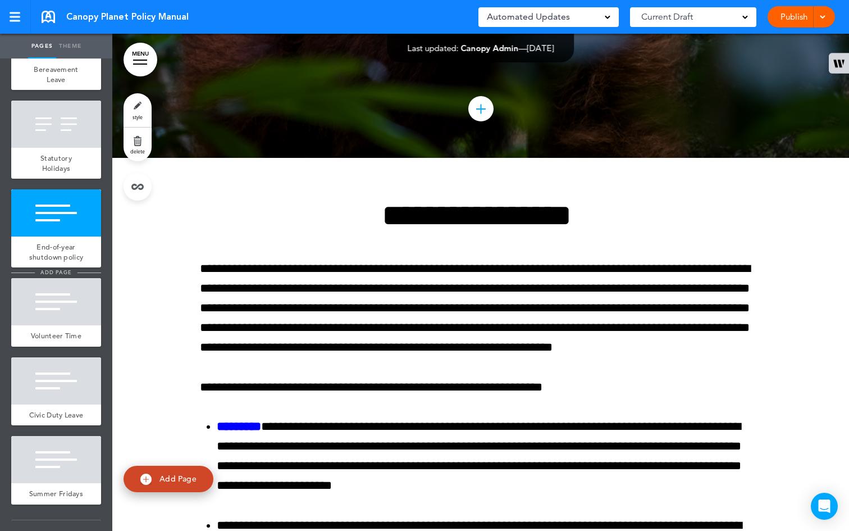
scroll to position [3230, 0]
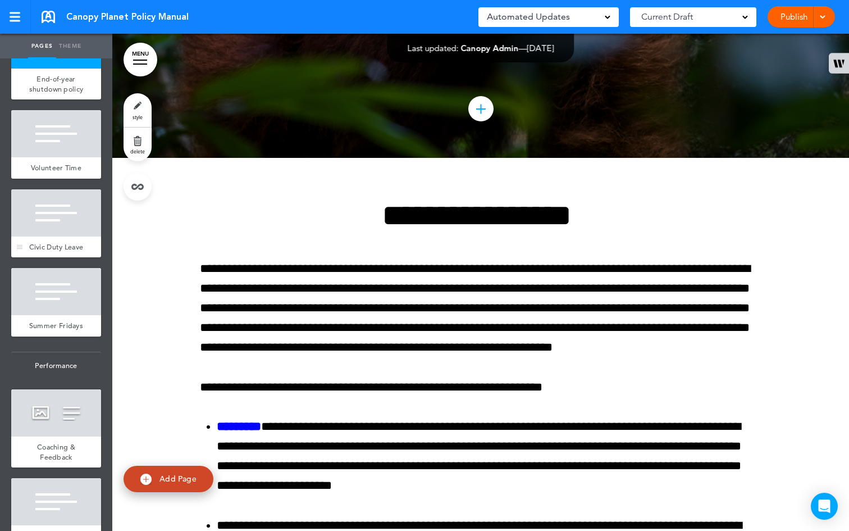
click at [38, 258] on div "Civic Duty Leave" at bounding box center [56, 247] width 90 height 21
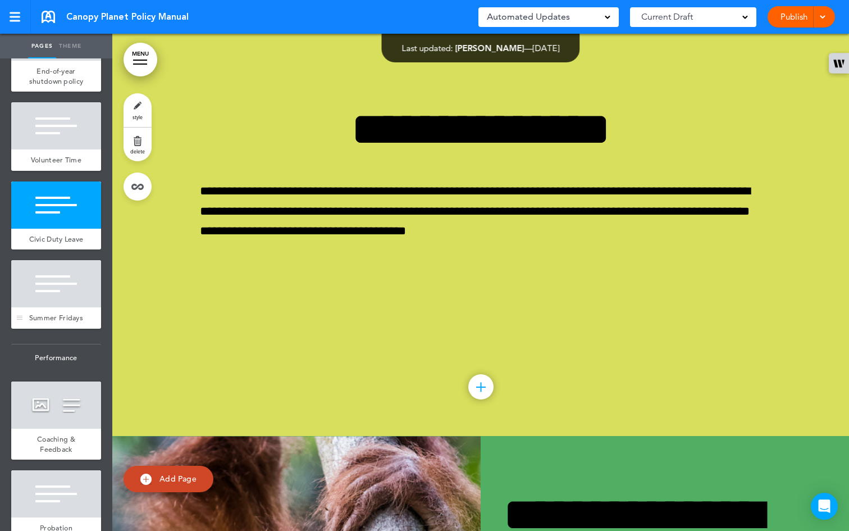
scroll to position [3238, 0]
click at [74, 329] on div "Summer Fridays" at bounding box center [56, 317] width 90 height 21
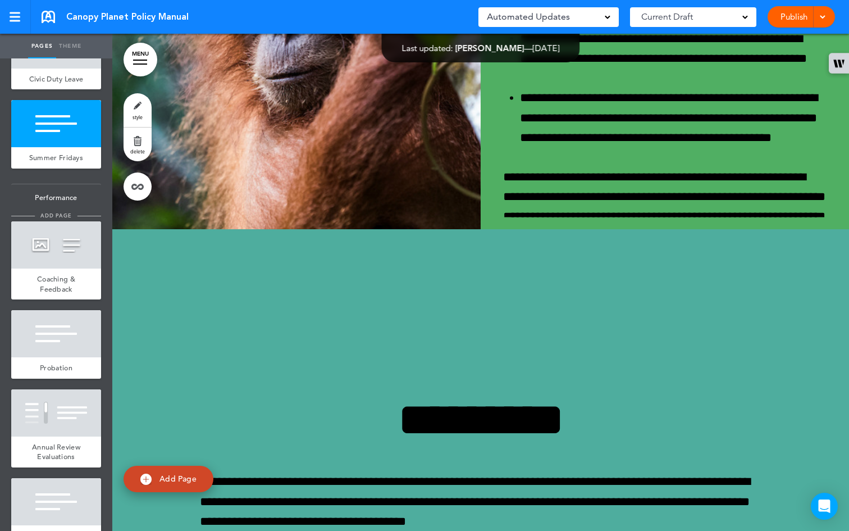
scroll to position [3431, 0]
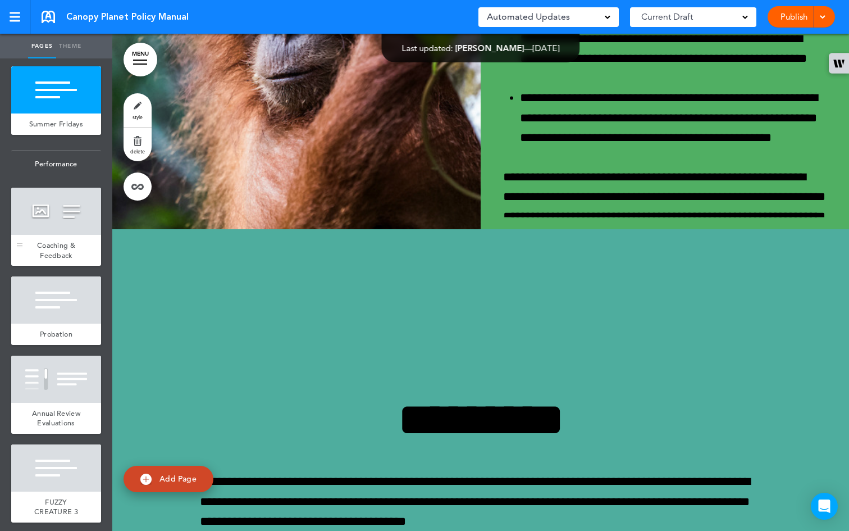
click at [32, 266] on div "Coaching & Feedback" at bounding box center [56, 250] width 90 height 31
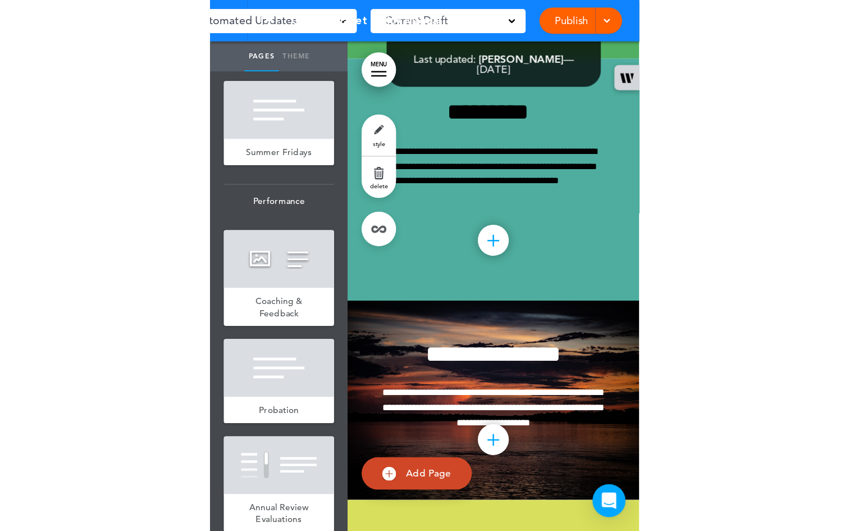
scroll to position [32467, 0]
